Goal: Task Accomplishment & Management: Use online tool/utility

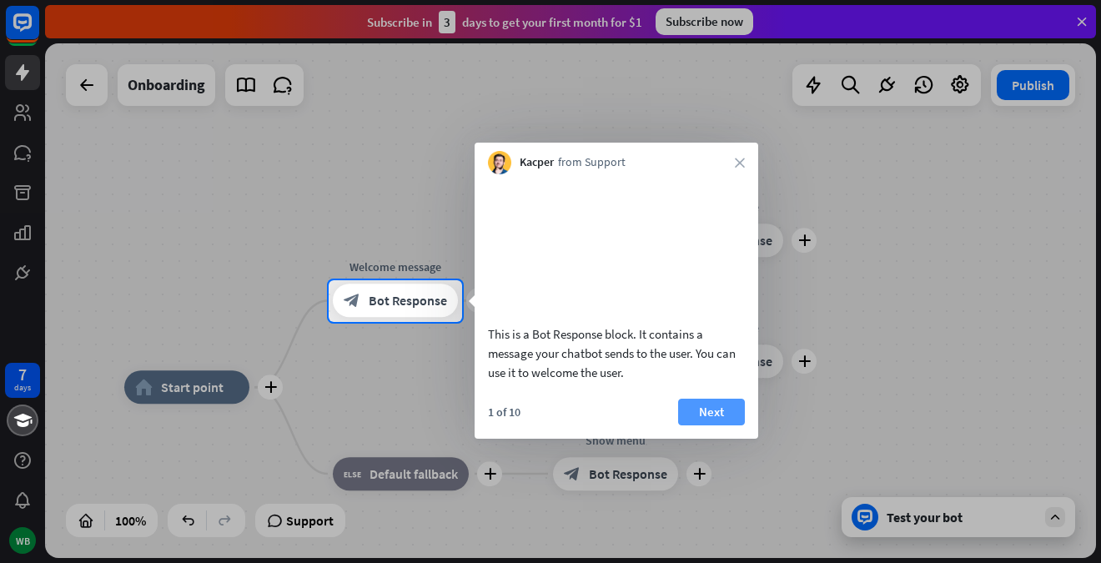
click at [710, 425] on button "Next" at bounding box center [711, 412] width 67 height 27
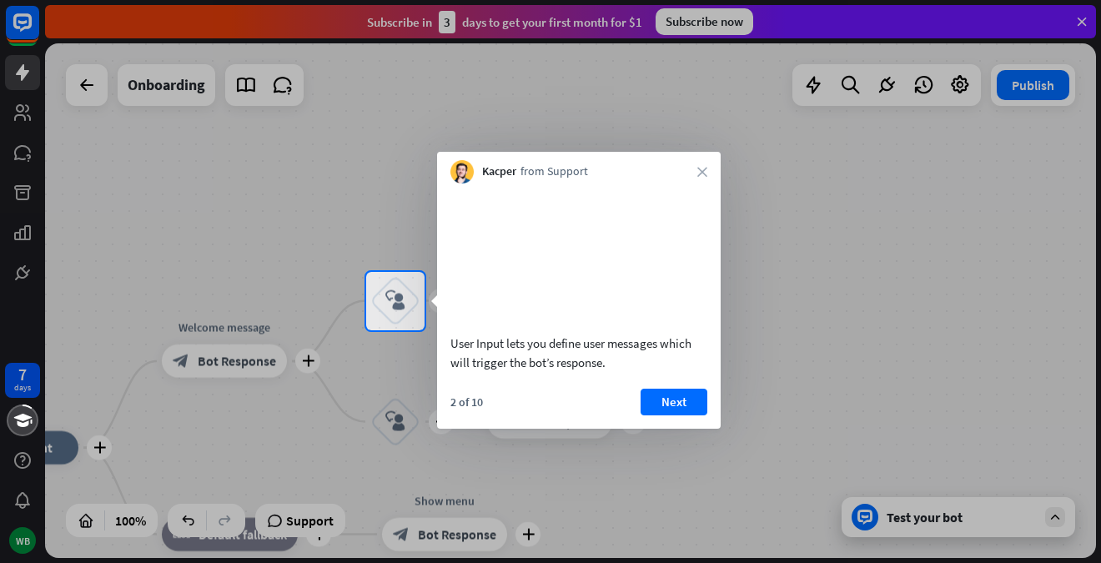
click at [671, 415] on button "Next" at bounding box center [674, 402] width 67 height 27
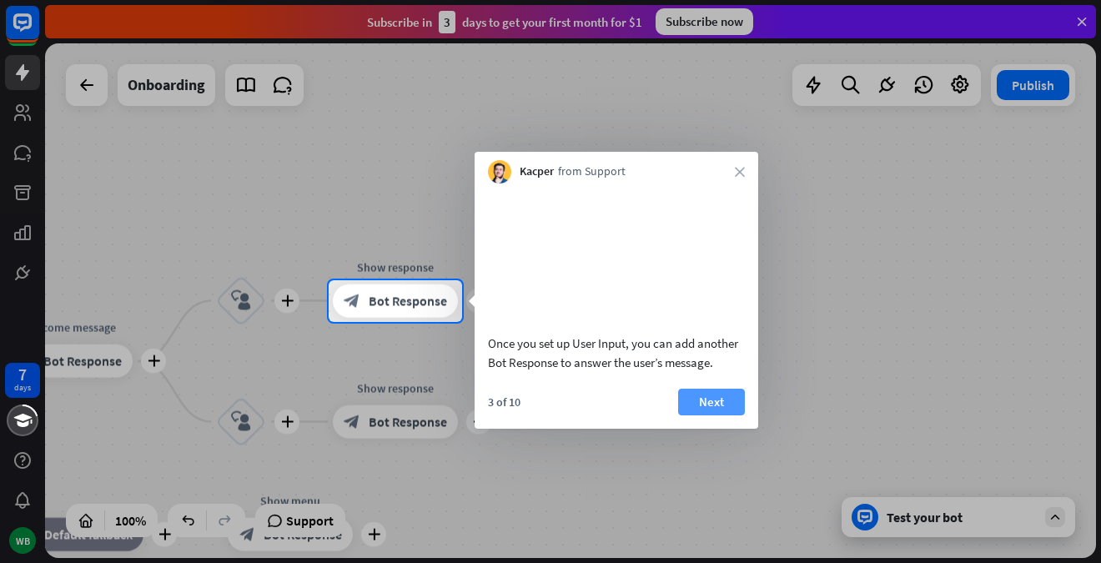
click at [707, 415] on button "Next" at bounding box center [711, 402] width 67 height 27
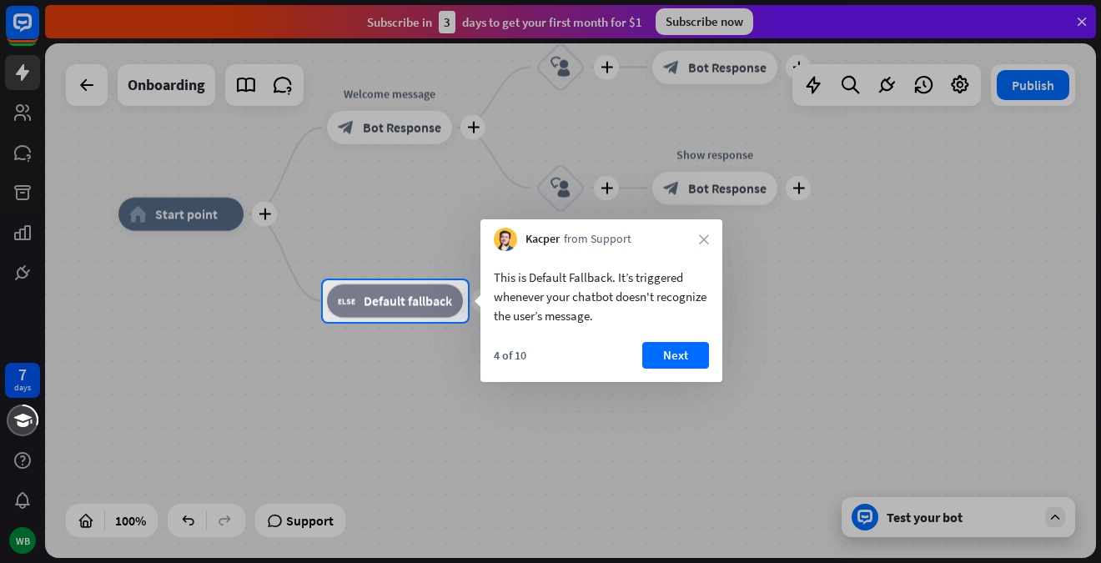
click at [678, 346] on button "Next" at bounding box center [675, 355] width 67 height 27
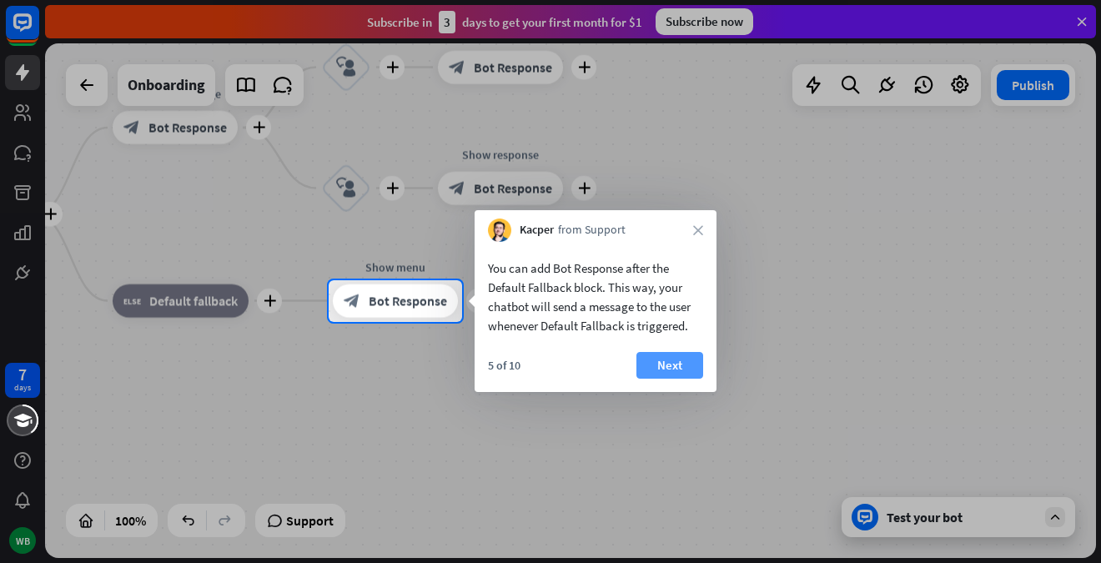
click at [663, 360] on button "Next" at bounding box center [669, 365] width 67 height 27
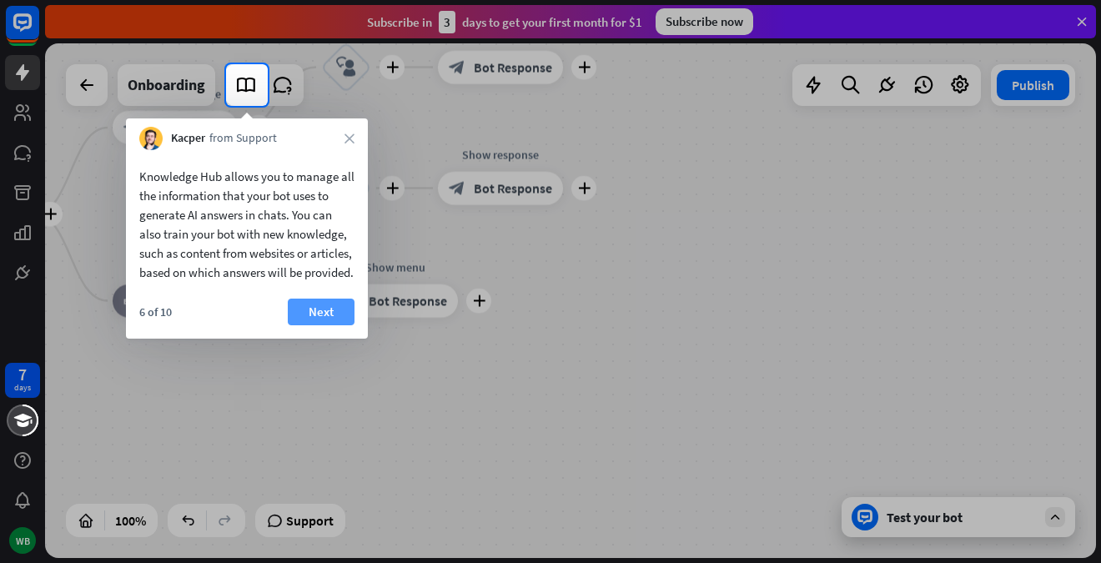
click at [341, 324] on button "Next" at bounding box center [321, 312] width 67 height 27
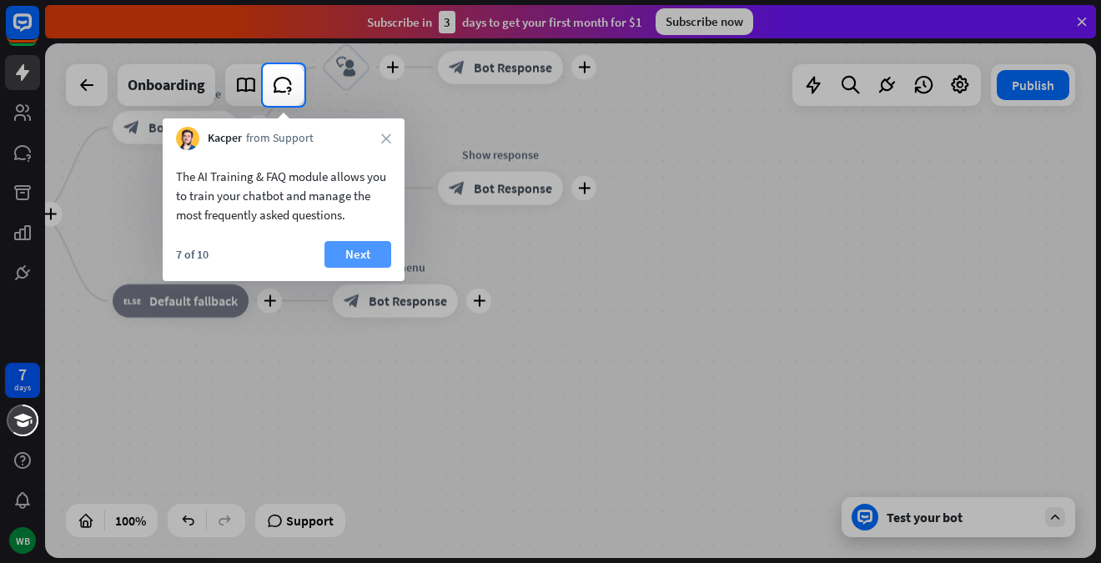
click at [356, 250] on button "Next" at bounding box center [357, 254] width 67 height 27
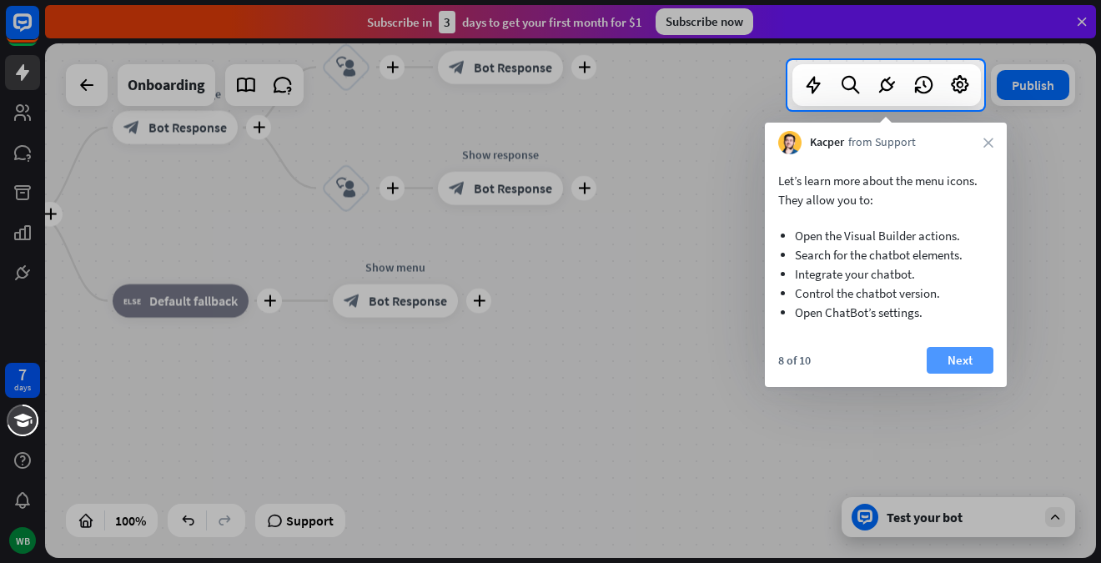
click at [954, 359] on button "Next" at bounding box center [960, 360] width 67 height 27
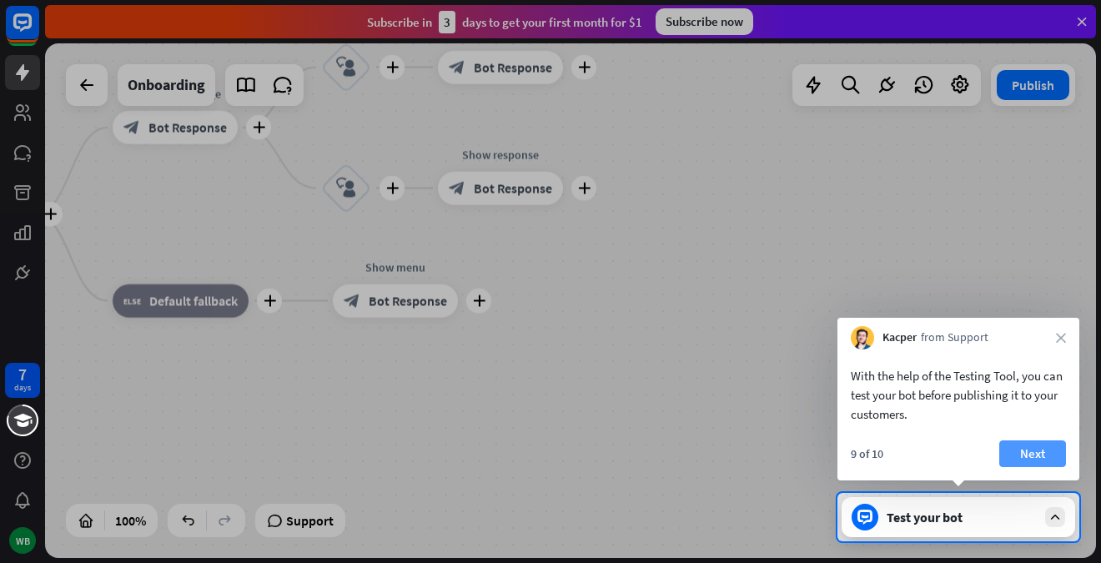
click at [1038, 446] on button "Next" at bounding box center [1032, 453] width 67 height 27
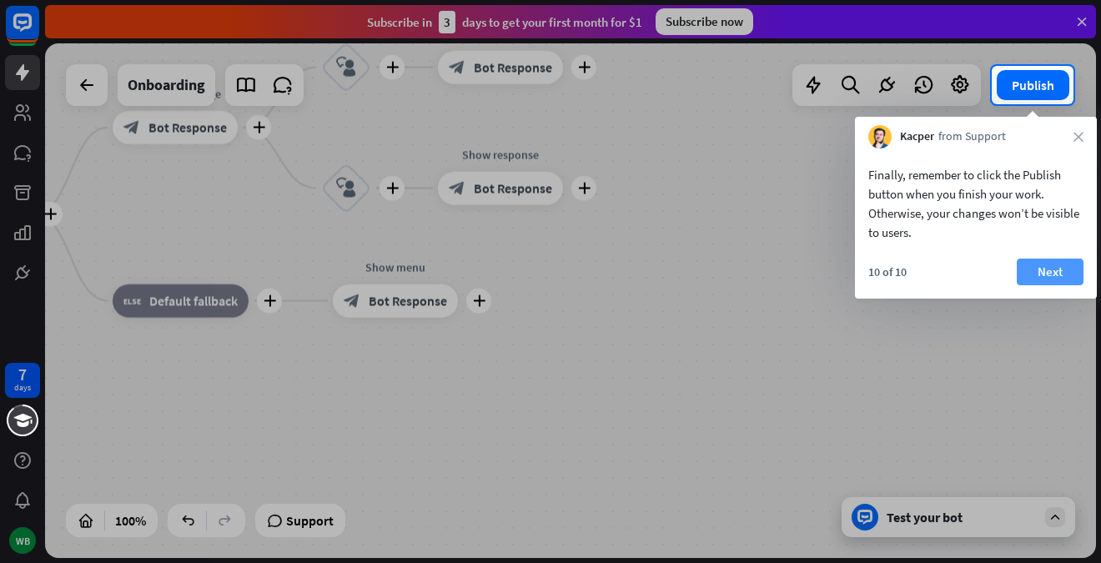
click at [1048, 273] on button "Next" at bounding box center [1050, 272] width 67 height 27
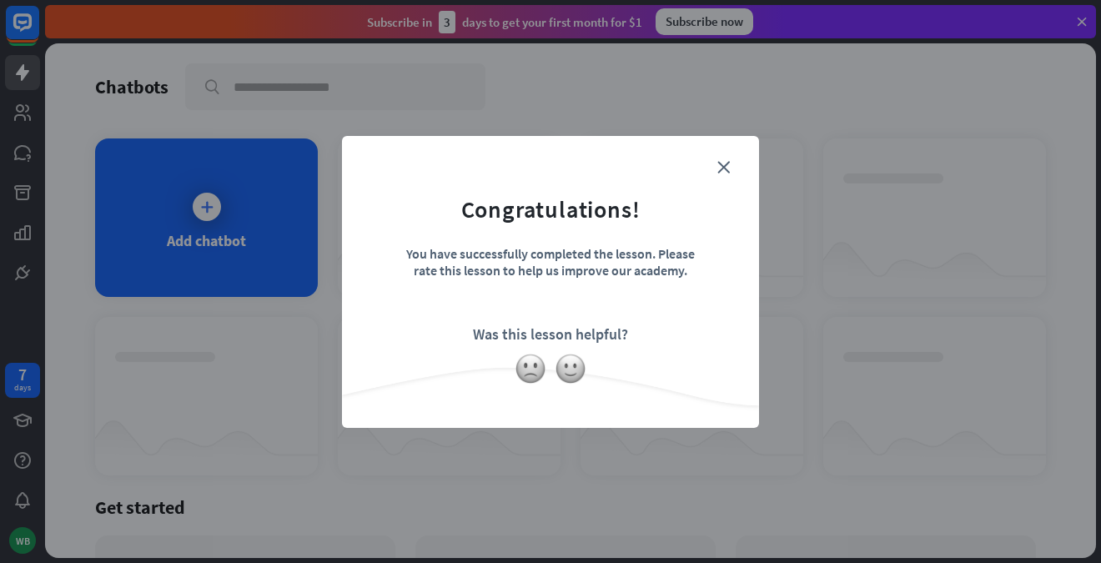
click at [725, 158] on form "Congratulations! You have successfully completed the lesson. Please rate this l…" at bounding box center [550, 256] width 375 height 199
click at [574, 373] on img at bounding box center [571, 369] width 32 height 32
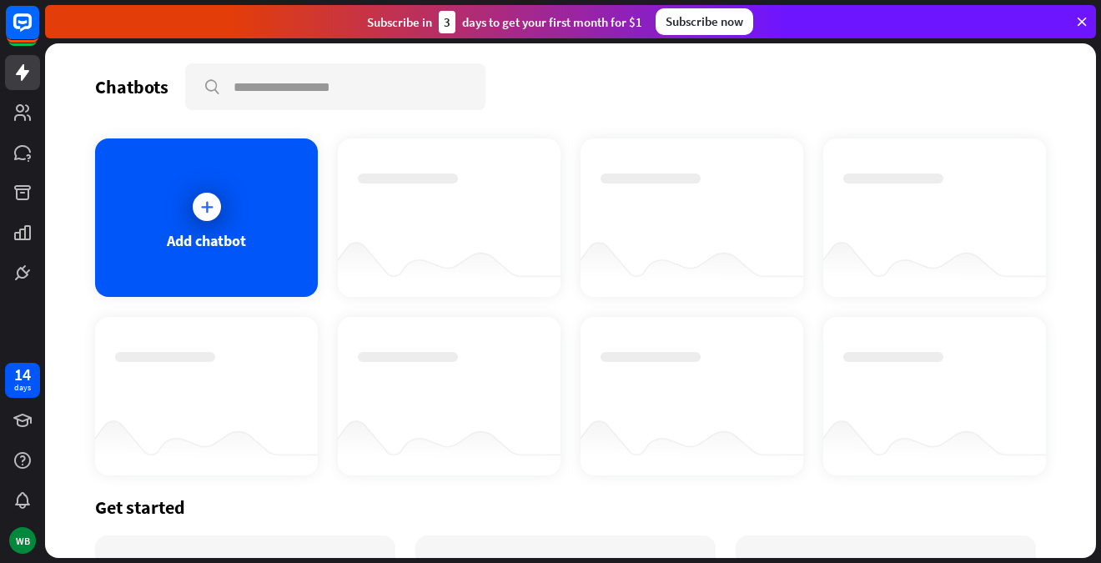
click at [591, 21] on div "Subscribe [DATE] to get your first month for $1" at bounding box center [504, 22] width 275 height 23
click at [691, 13] on div "Subscribe now" at bounding box center [705, 21] width 98 height 27
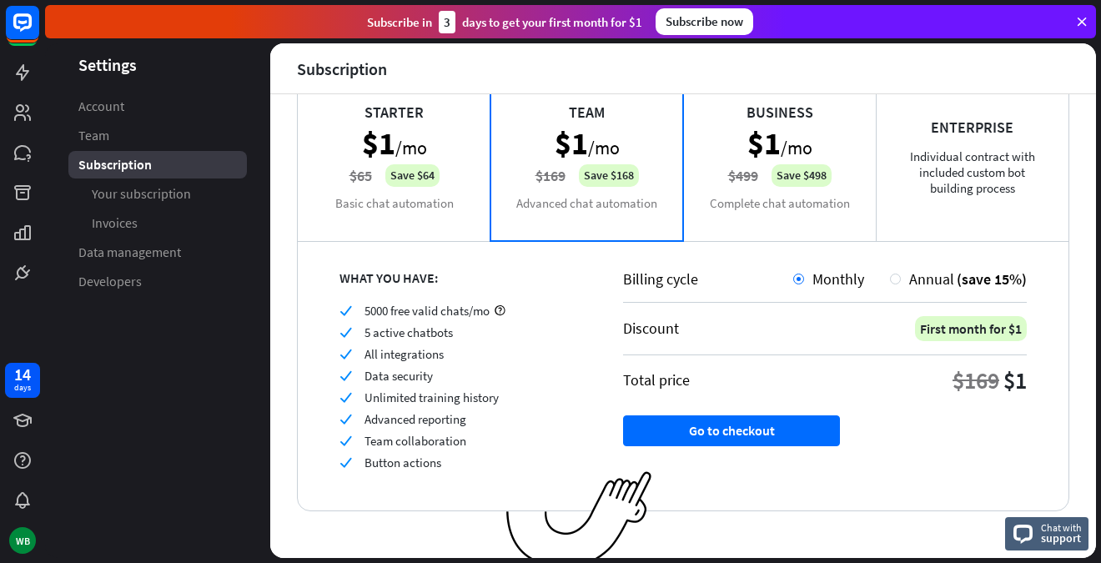
scroll to position [143, 0]
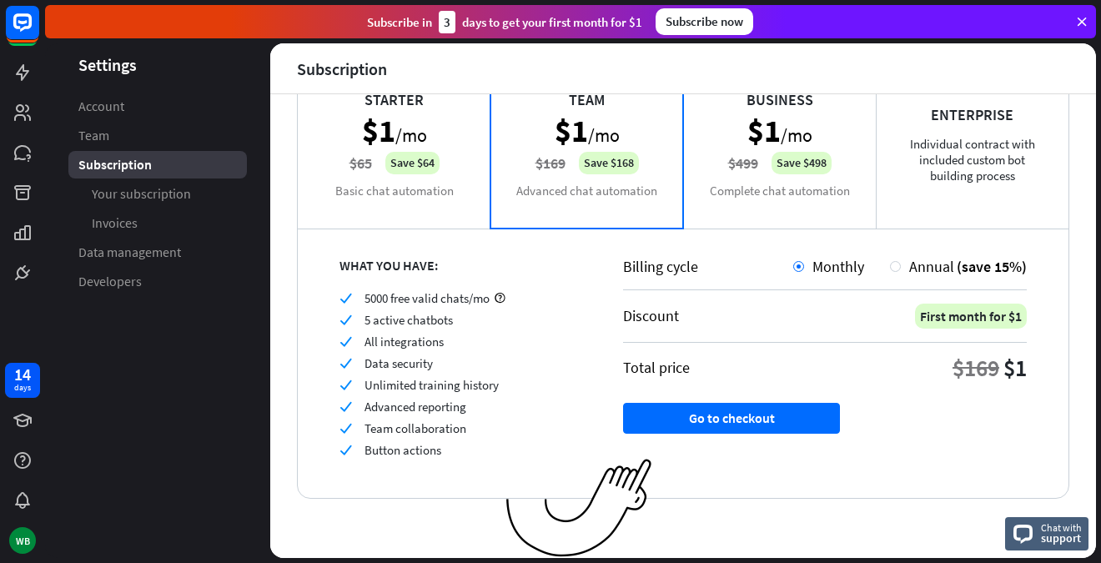
click at [337, 201] on div "Starter $1 /mo $65 Save $64 Basic chat automation" at bounding box center [394, 144] width 193 height 167
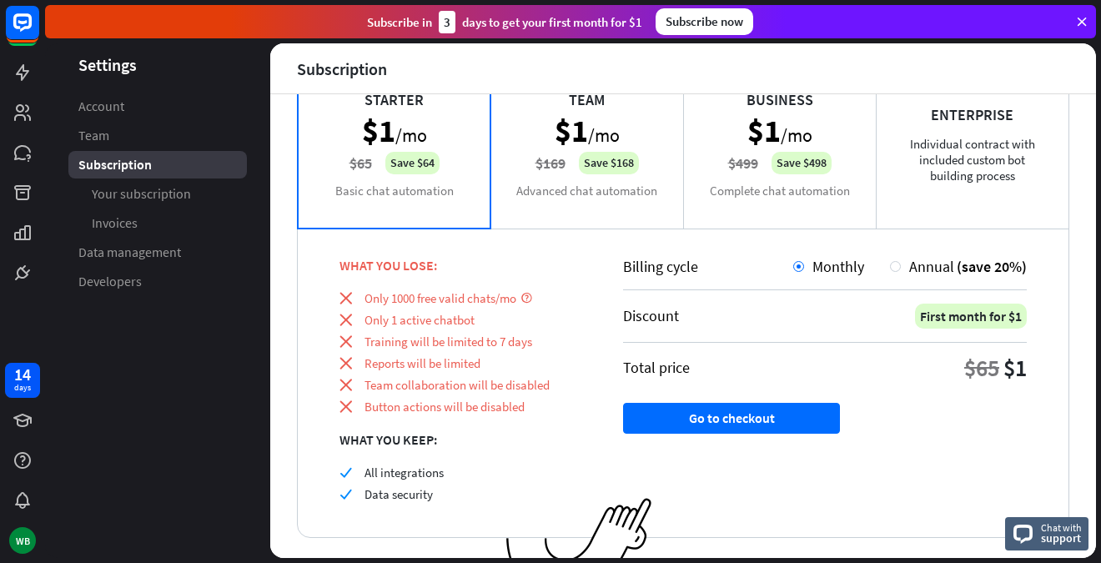
click at [566, 192] on div "CURRENT PLAN Team $1 /mo $169 Save $168 Advanced chat automation" at bounding box center [586, 144] width 193 height 167
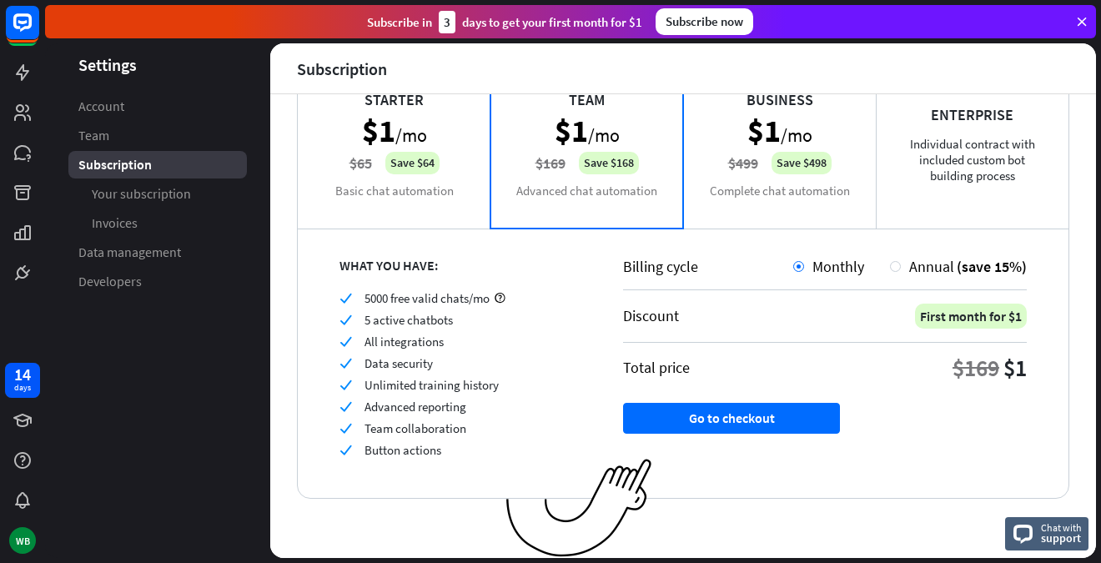
click at [761, 201] on div "Business $1 /mo $499 Save $498 Complete chat automation" at bounding box center [779, 144] width 193 height 167
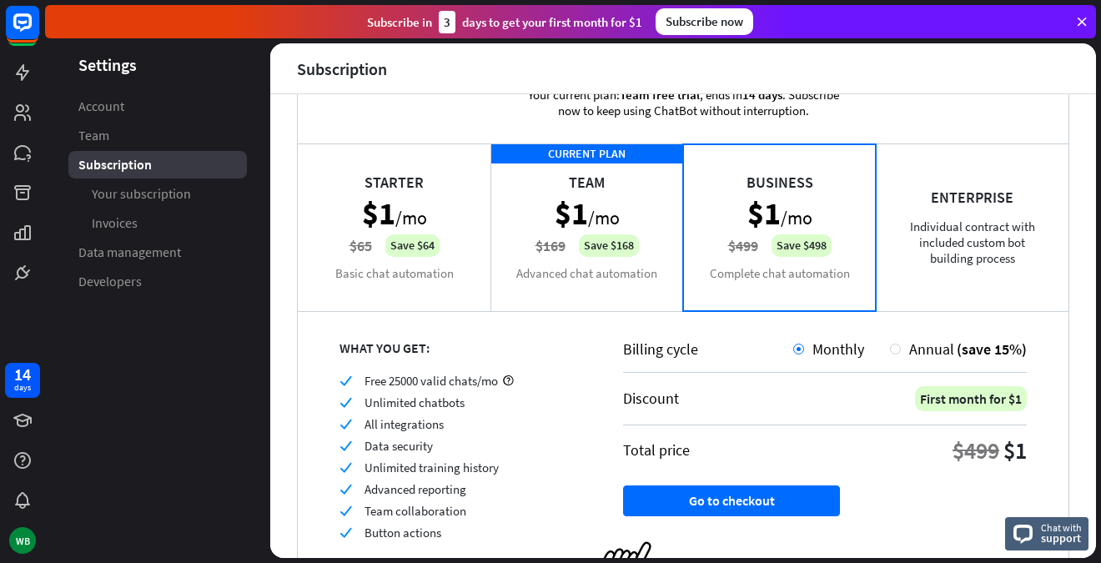
scroll to position [59, 0]
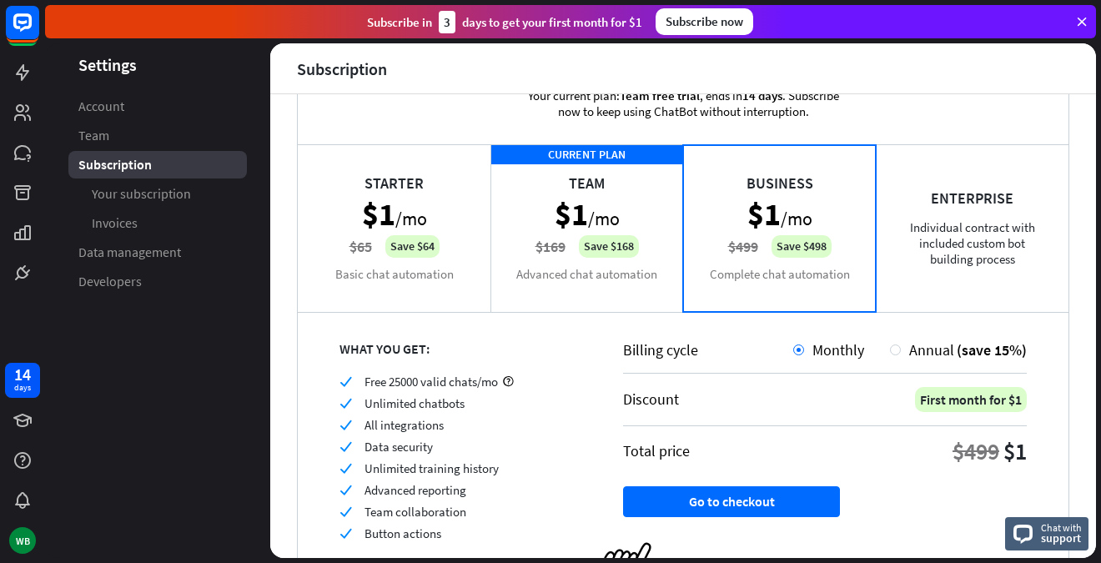
click at [592, 283] on div "CURRENT PLAN Team $1 /mo $169 Save $168 Advanced chat automation" at bounding box center [586, 227] width 193 height 167
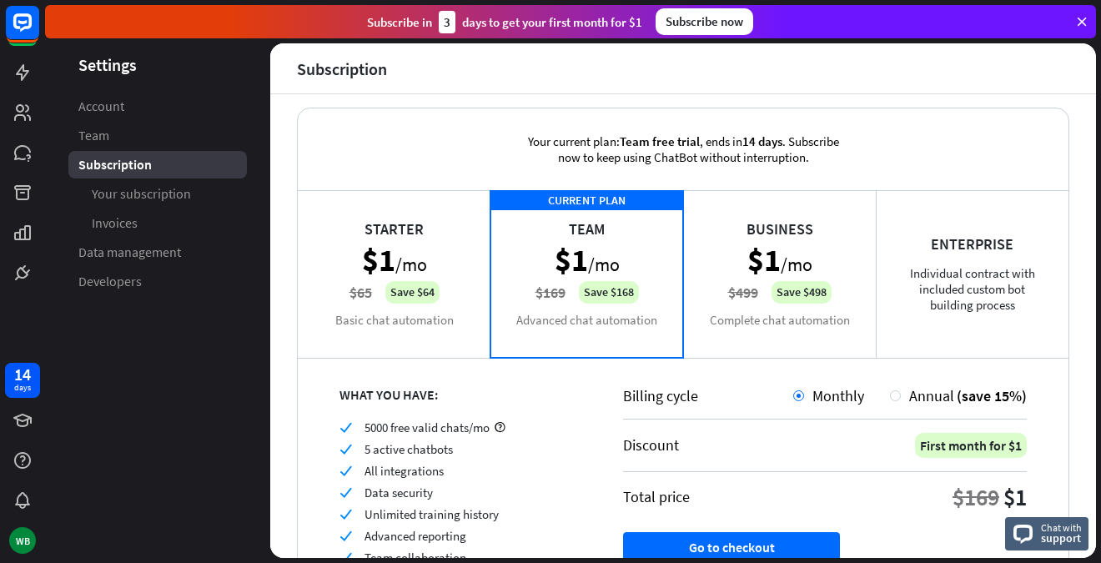
scroll to position [0, 0]
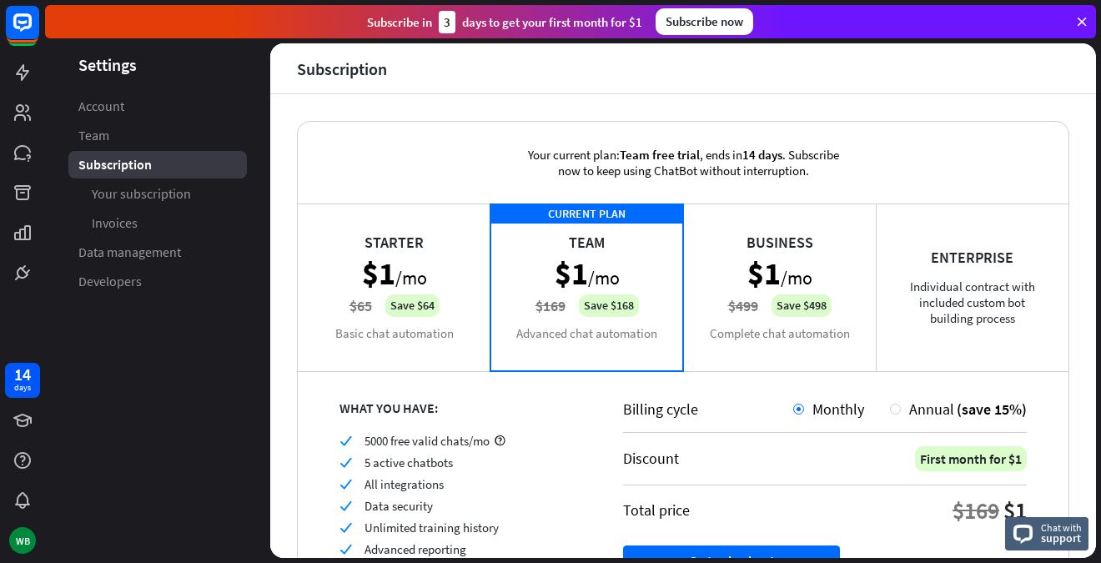
click at [1086, 8] on div "Subscribe [DATE] to get your first month for $1 Subscribe now" at bounding box center [570, 21] width 1051 height 33
drag, startPoint x: 1083, startPoint y: 14, endPoint x: 1078, endPoint y: 28, distance: 14.0
click at [1082, 23] on icon at bounding box center [1081, 21] width 15 height 15
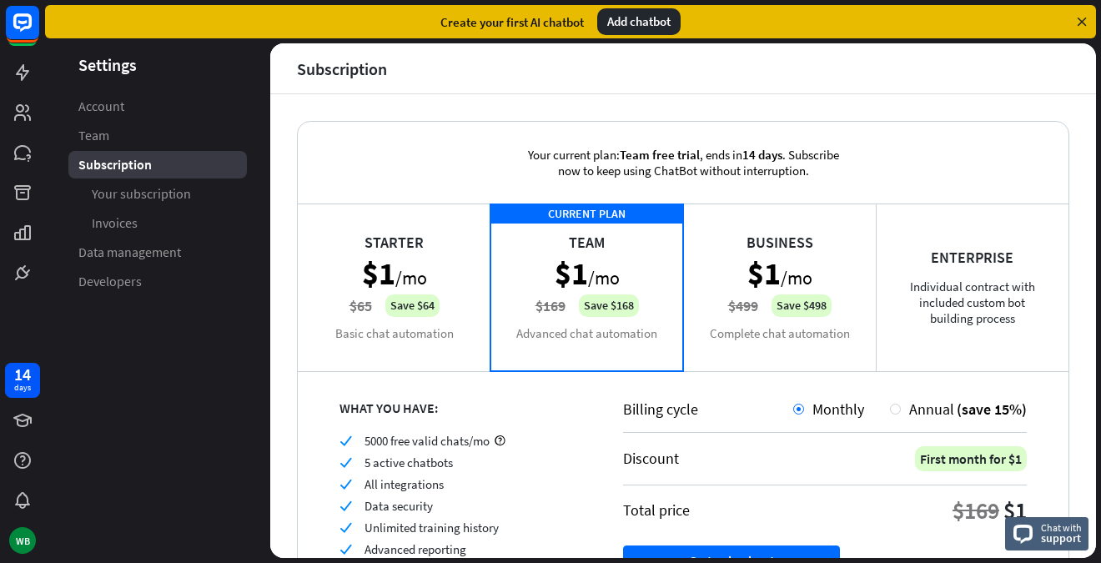
click at [630, 16] on div "Add chatbot" at bounding box center [638, 21] width 83 height 27
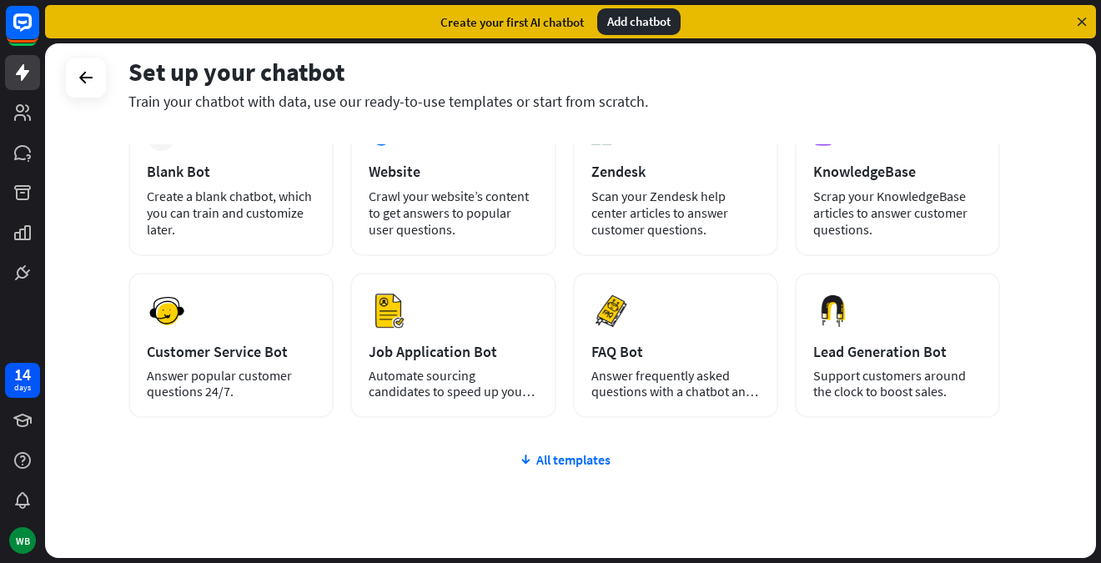
scroll to position [175, 0]
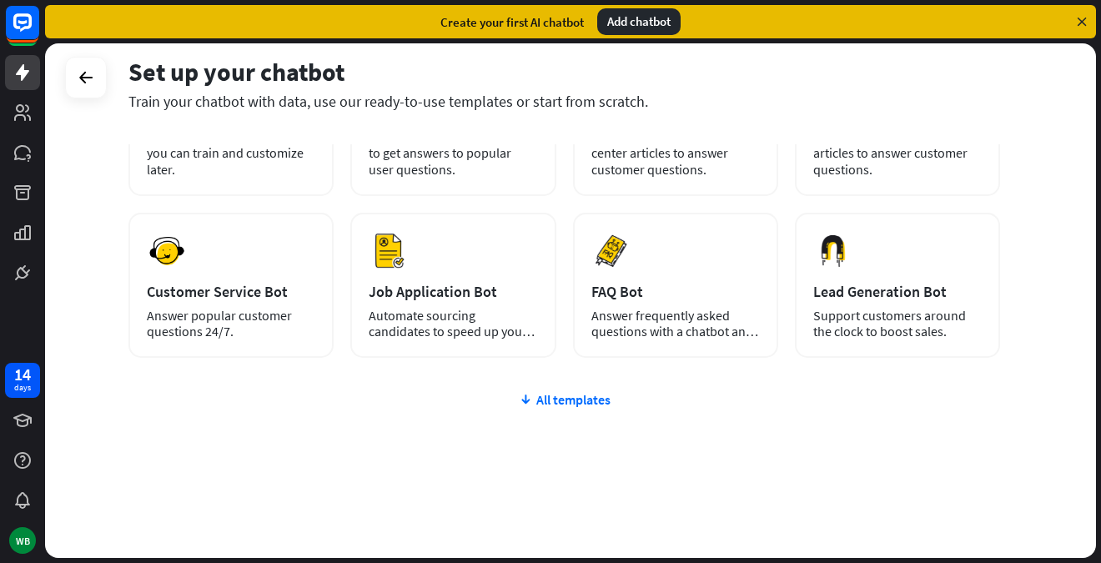
click at [579, 388] on div "plus Blank Bot Create a blank chatbot, which you can train and customize later.…" at bounding box center [564, 301] width 872 height 514
click at [571, 398] on div "All templates" at bounding box center [564, 399] width 872 height 17
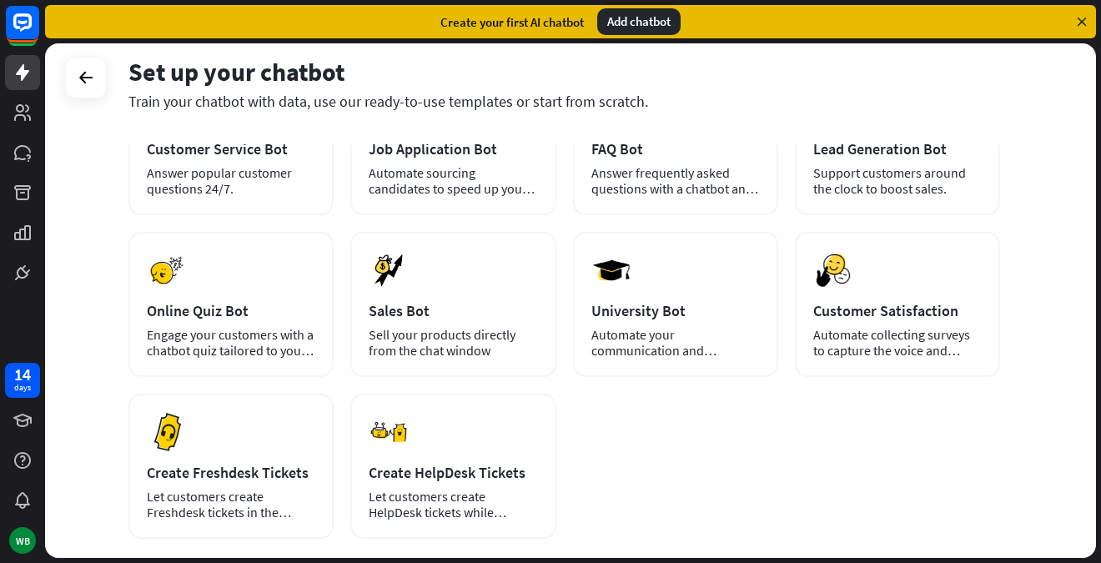
scroll to position [0, 0]
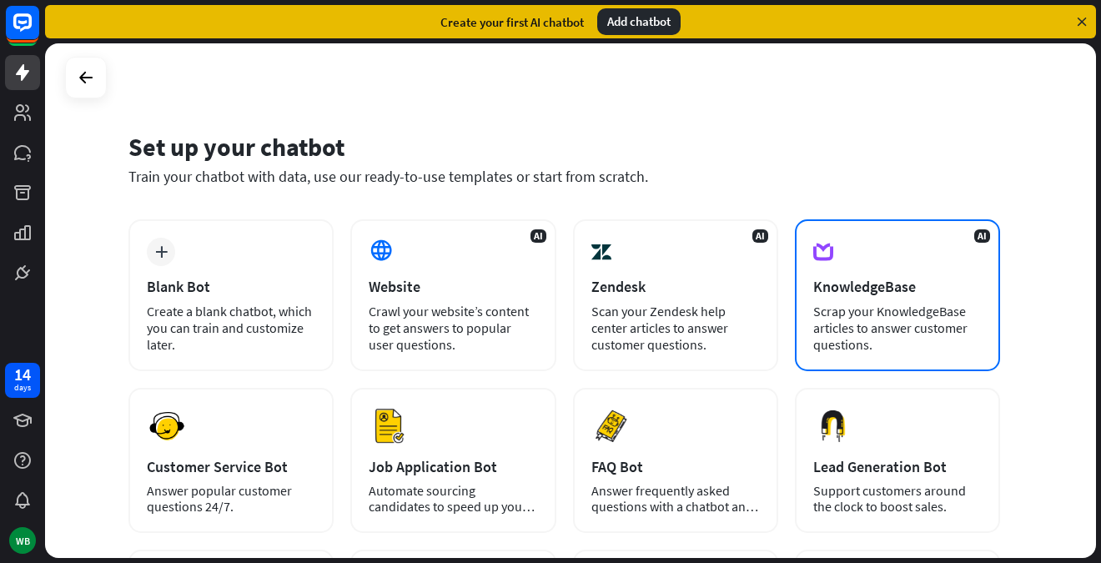
click at [862, 299] on div "AI KnowledgeBase Scrap your KnowledgeBase articles to answer customer questions." at bounding box center [897, 295] width 205 height 152
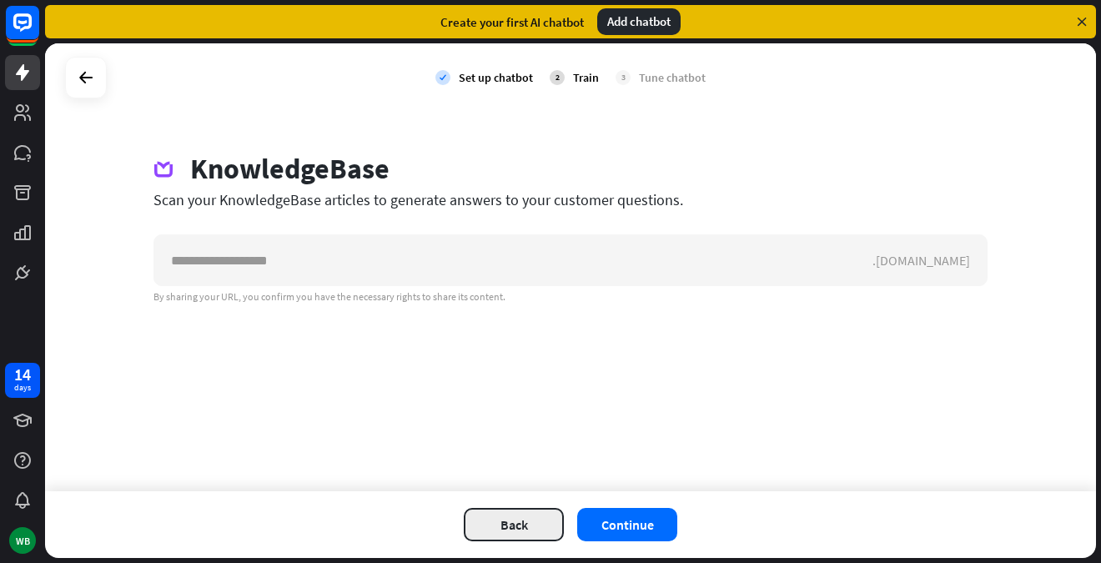
click at [512, 512] on button "Back" at bounding box center [514, 524] width 100 height 33
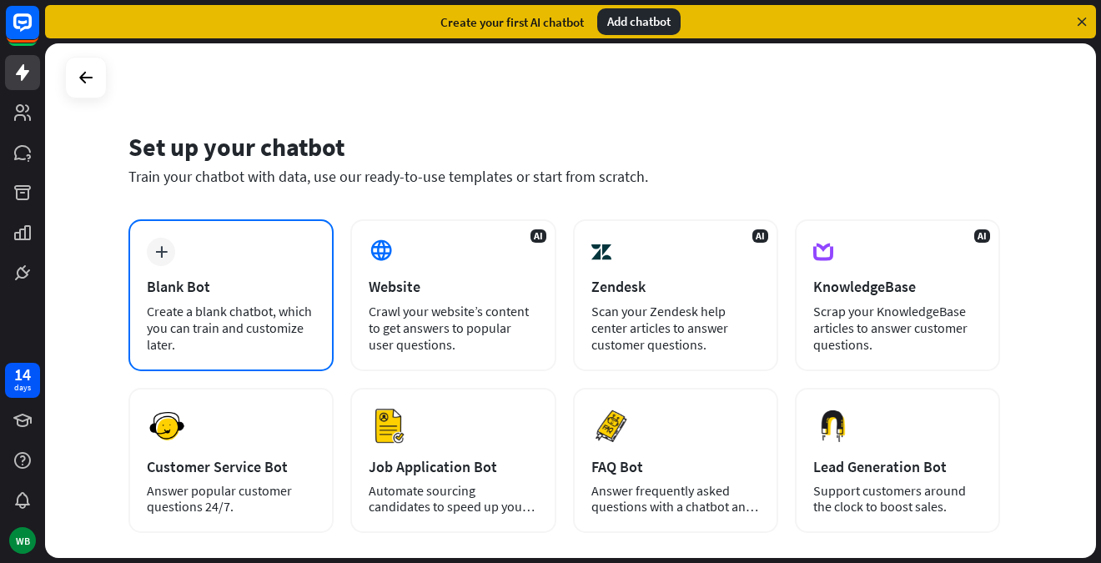
click at [239, 328] on div "Create a blank chatbot, which you can train and customize later." at bounding box center [231, 328] width 168 height 50
